Goal: Communication & Community: Answer question/provide support

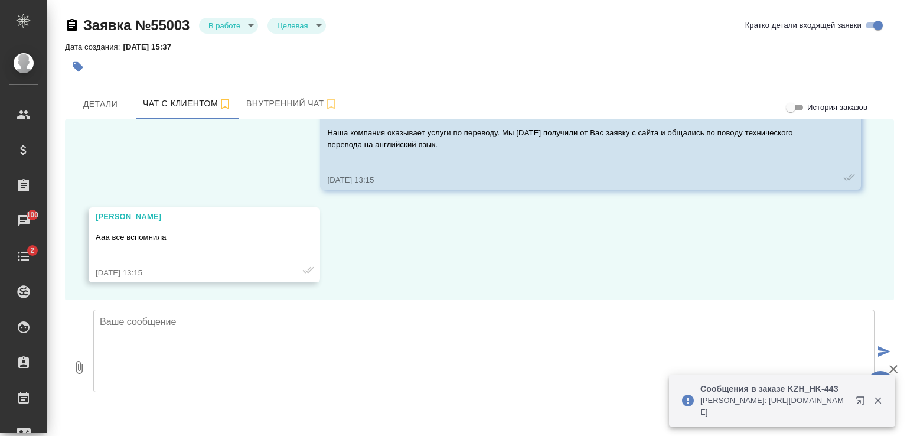
scroll to position [955, 0]
click at [329, 333] on textarea at bounding box center [483, 350] width 781 height 83
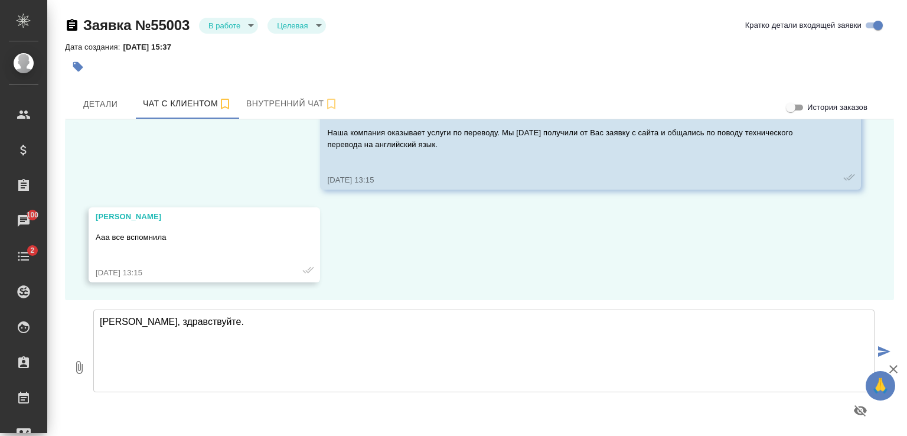
type textarea "[PERSON_NAME], здравствуйте."
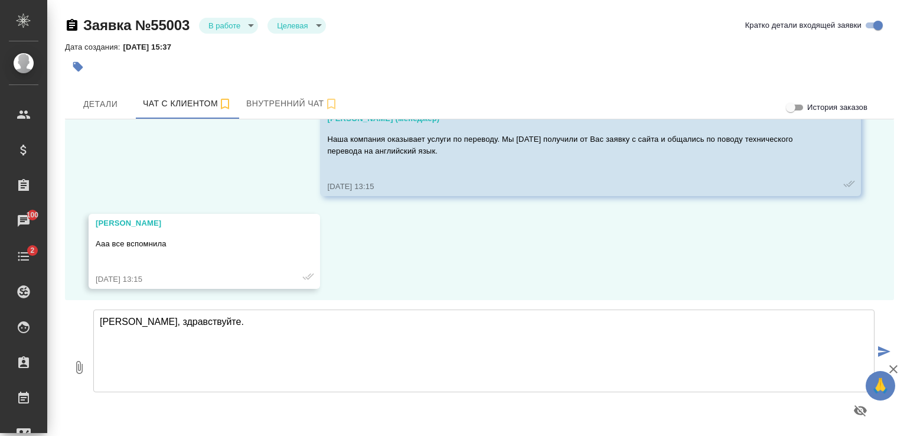
scroll to position [1099, 0]
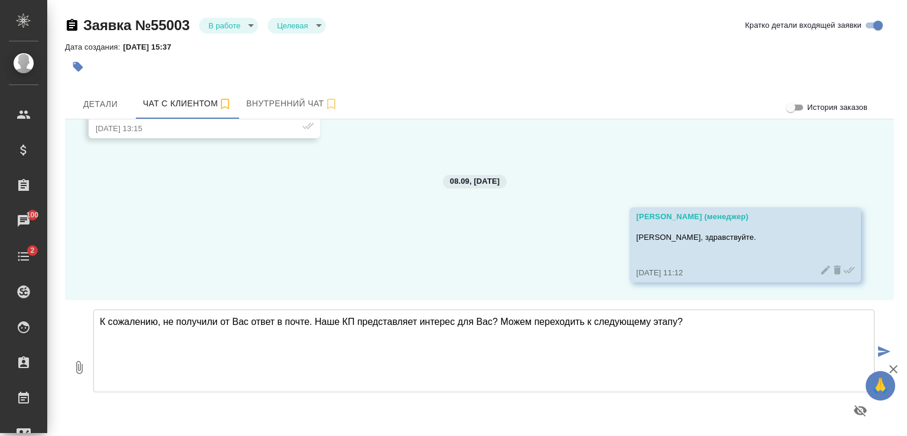
type textarea "К сожалению, не получили от Вас ответ в почте. Наше КП представляет интерес для…"
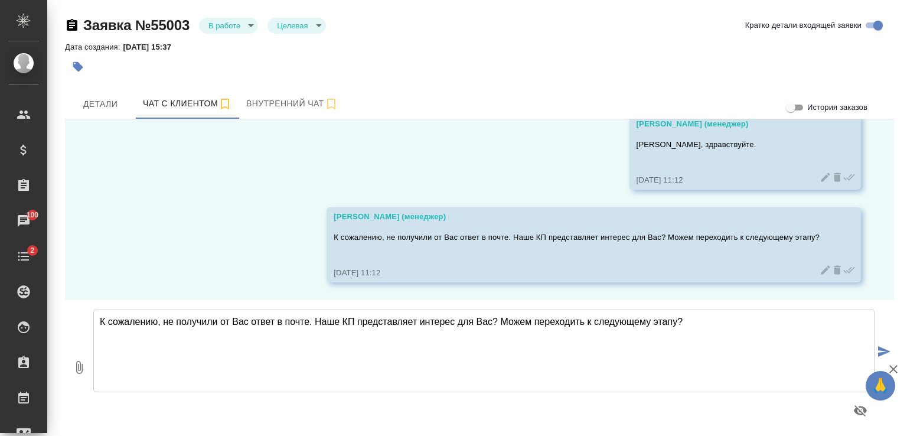
scroll to position [1203, 0]
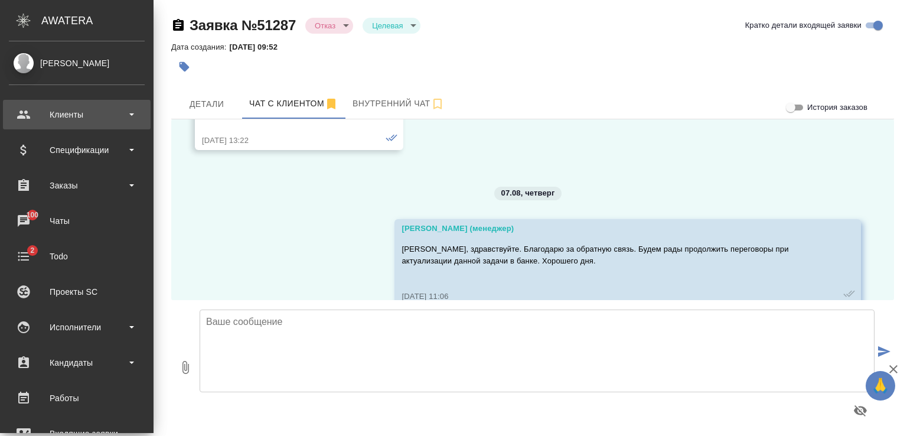
scroll to position [7602, 0]
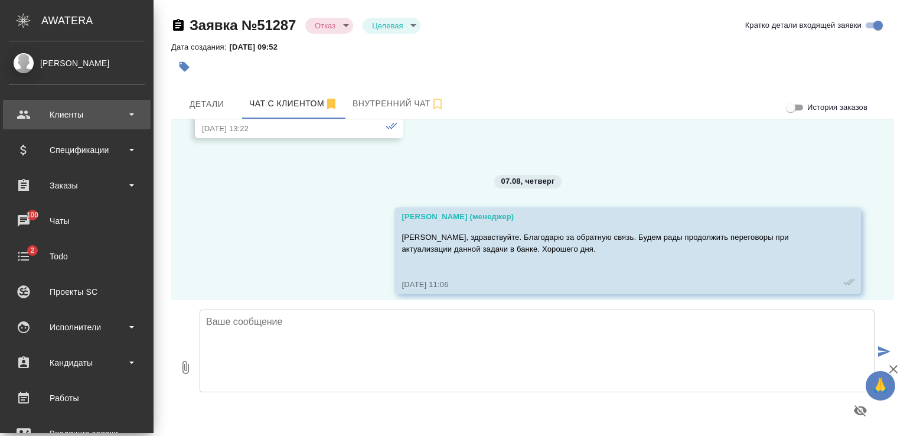
click at [82, 114] on div "Клиенты" at bounding box center [77, 115] width 136 height 18
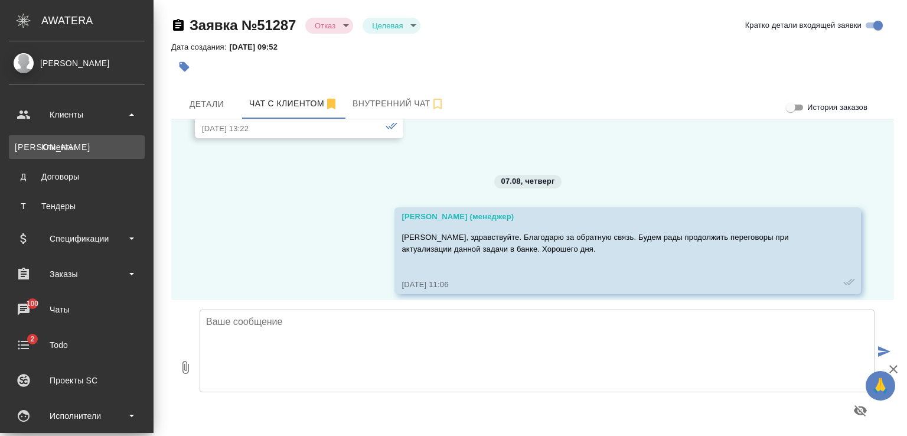
click at [74, 138] on link "К Клиенты" at bounding box center [77, 147] width 136 height 24
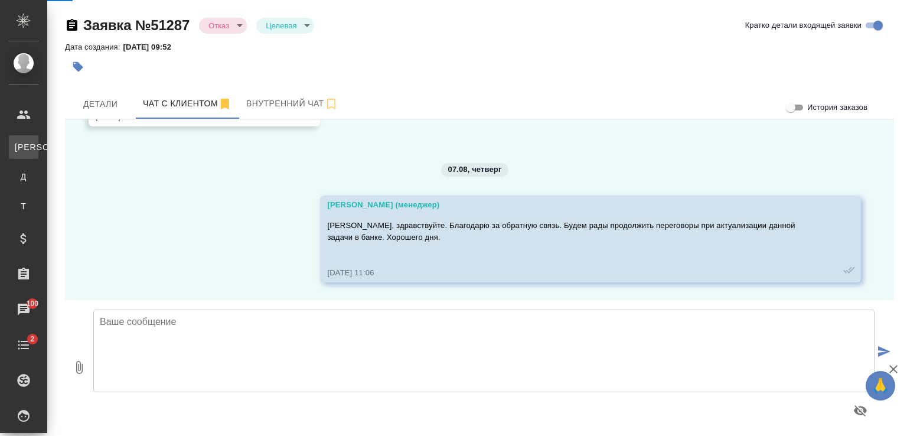
scroll to position [7555, 0]
select select "RU"
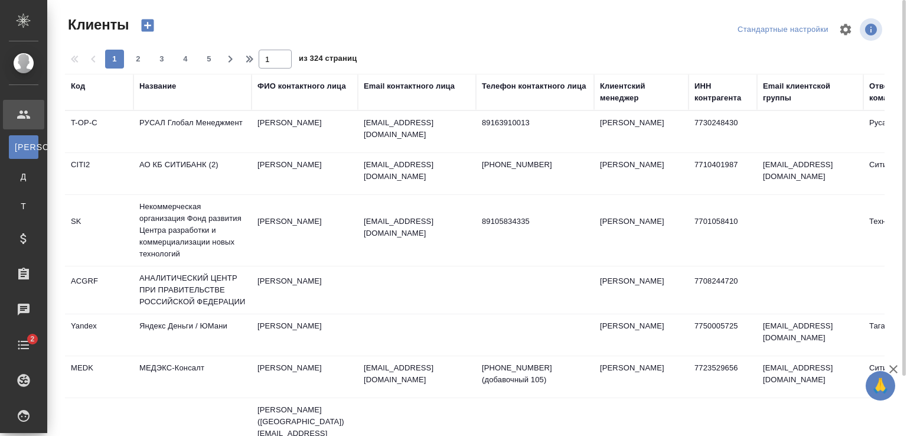
click at [173, 85] on div "Название" at bounding box center [157, 86] width 37 height 12
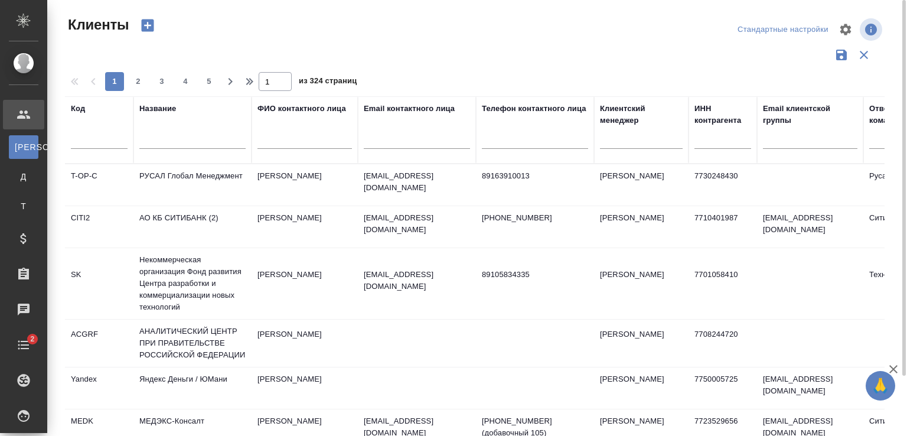
click at [170, 130] on div at bounding box center [192, 142] width 106 height 29
click at [161, 142] on input "text" at bounding box center [192, 141] width 106 height 15
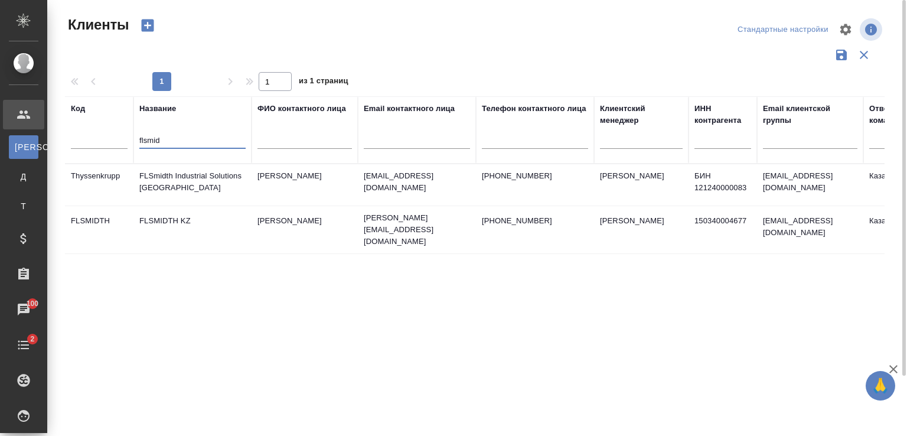
type input "flsmid"
click at [187, 221] on td "FLSMIDTH KZ" at bounding box center [192, 229] width 118 height 41
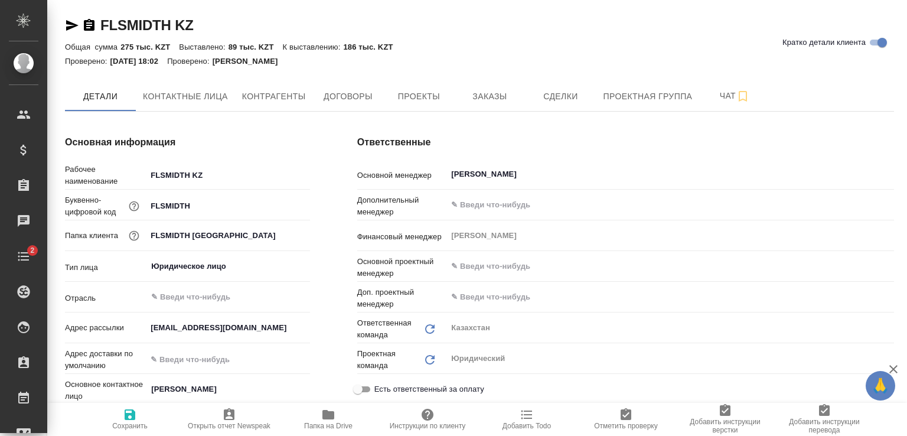
type textarea "x"
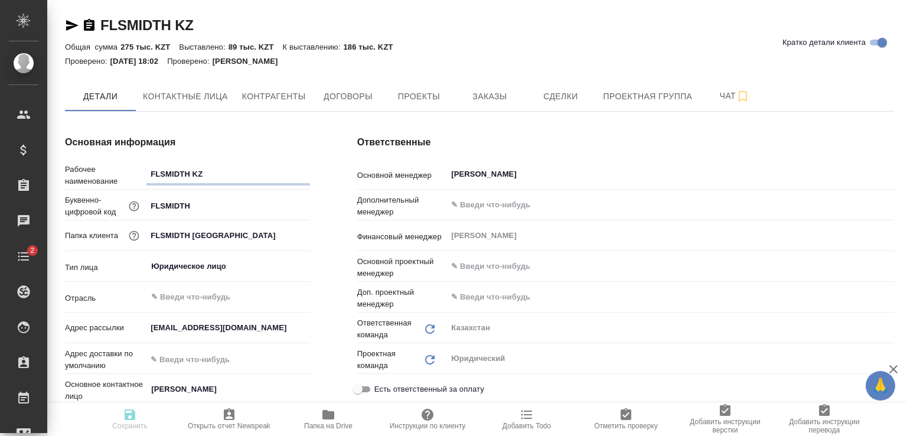
type textarea "x"
click at [327, 426] on span "Папка на Drive" at bounding box center [328, 425] width 48 height 8
type textarea "x"
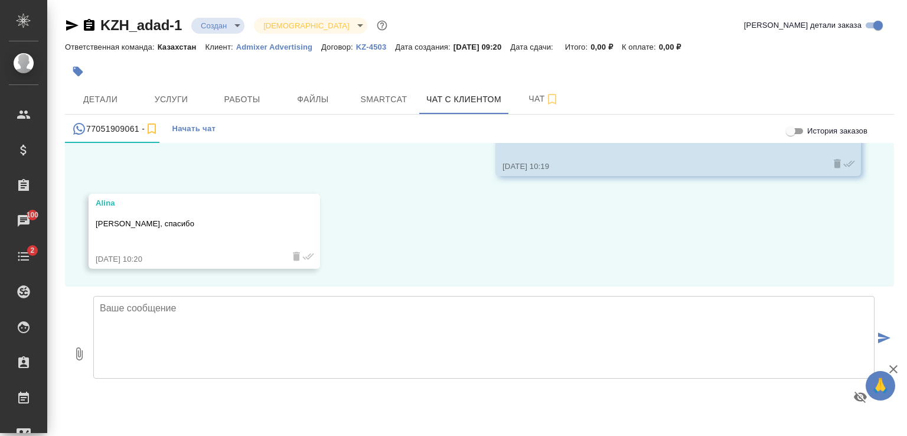
scroll to position [1032, 0]
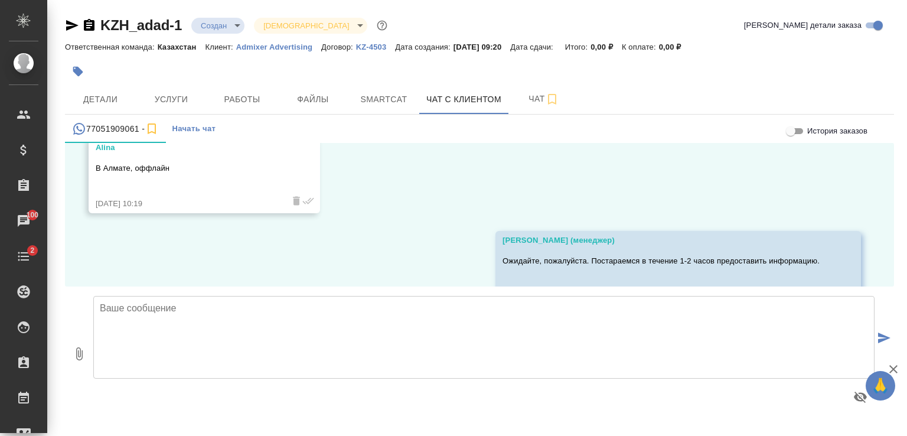
scroll to position [1032, 0]
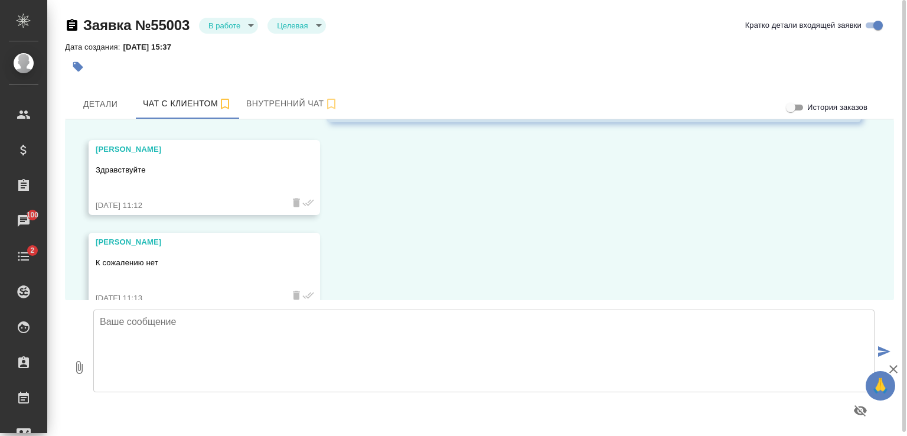
scroll to position [1470, 0]
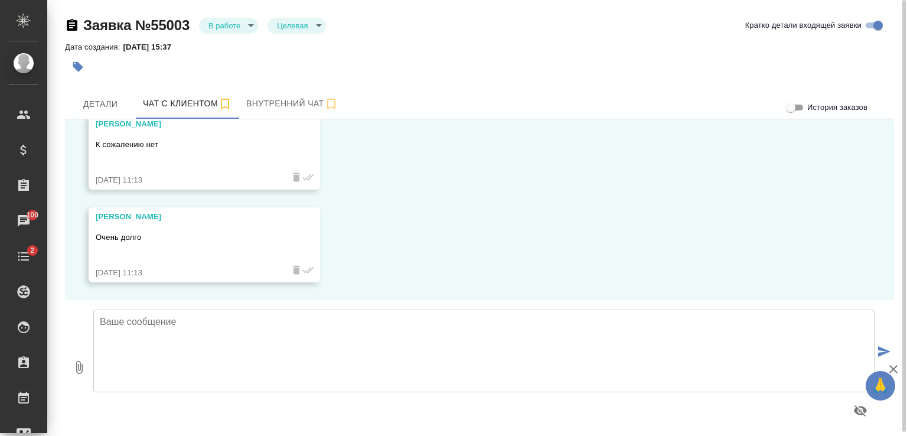
click at [287, 329] on textarea at bounding box center [483, 350] width 781 height 83
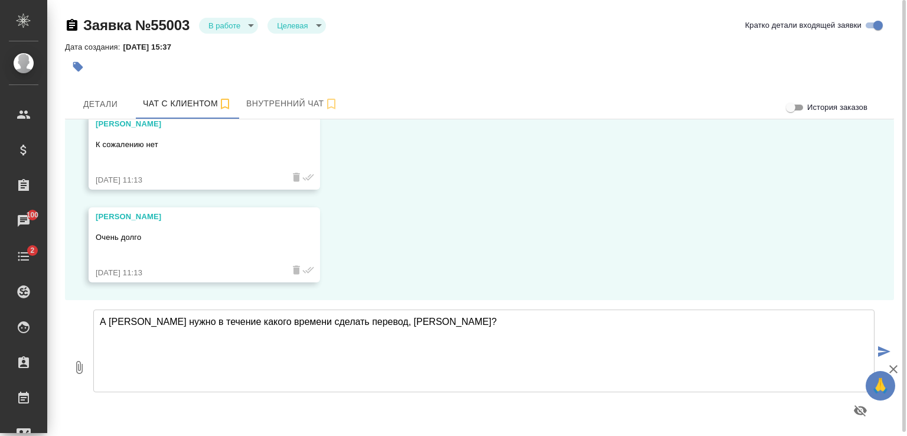
type textarea "А [PERSON_NAME] нужно в течение какого времени сделать перевод, [PERSON_NAME]?"
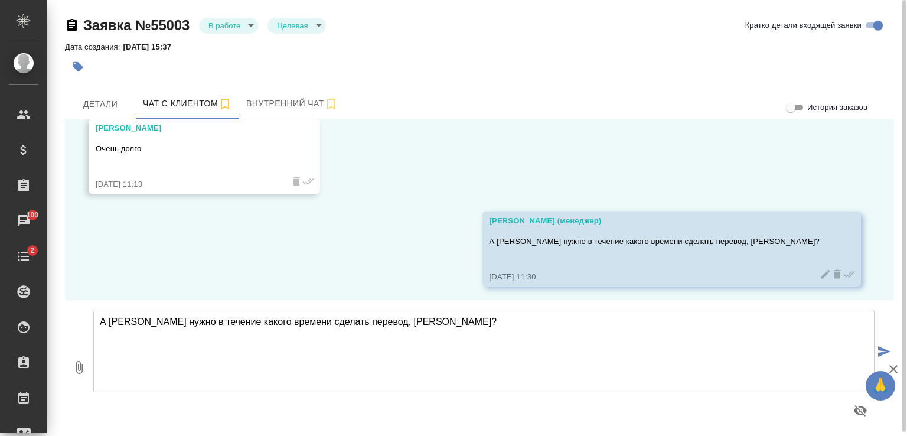
scroll to position [1562, 0]
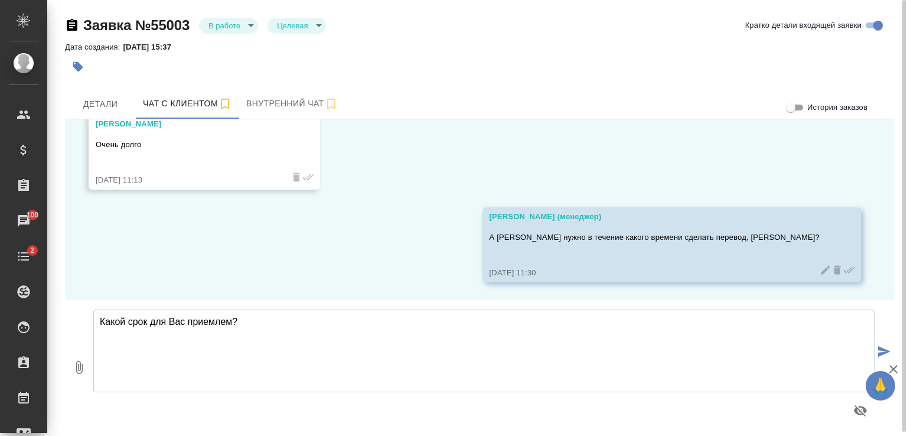
type textarea "Какой срок для Вас приемлем?"
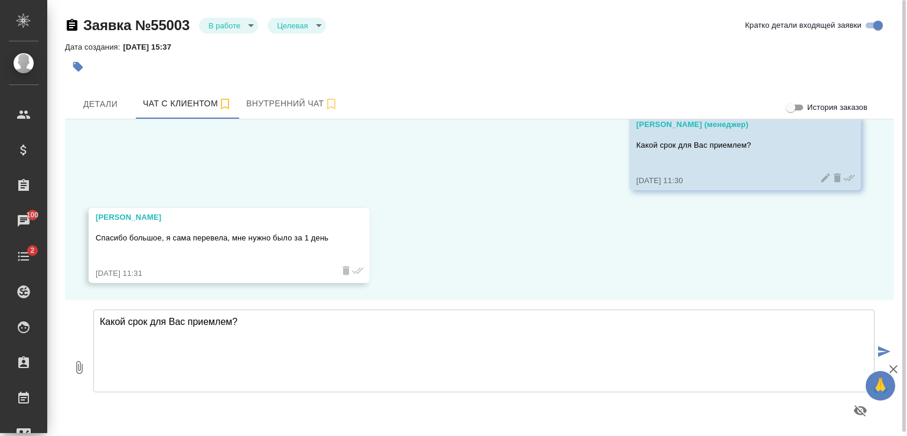
scroll to position [1748, 0]
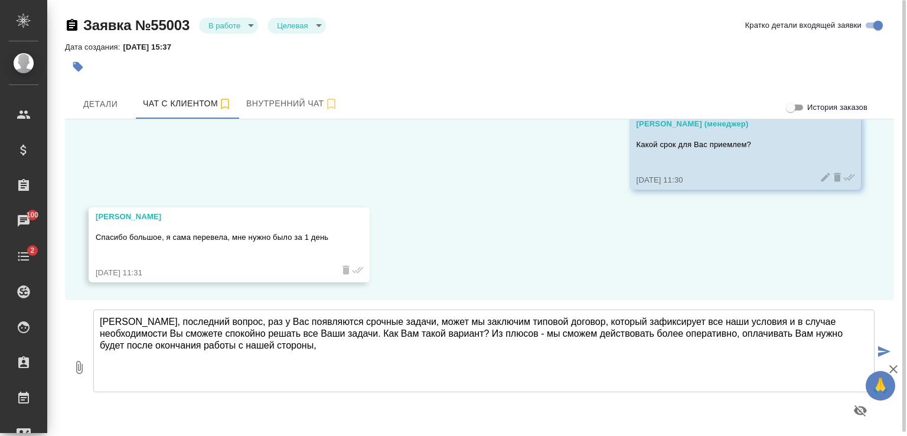
click at [791, 332] on textarea "[PERSON_NAME], последний вопрос, раз у Вас появляются срочные задачи, может мы …" at bounding box center [483, 350] width 781 height 83
click at [360, 345] on textarea "[PERSON_NAME], последний вопрос, раз у Вас появляются срочные задачи, может мы …" at bounding box center [483, 350] width 781 height 83
type textarea "[PERSON_NAME], последний вопрос, раз у Вас появляются срочные задачи, может мы …"
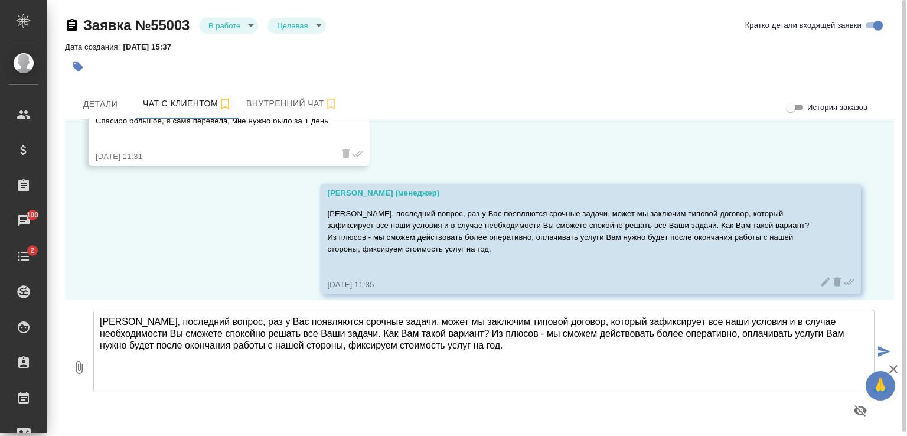
scroll to position [1876, 0]
